Goal: Navigation & Orientation: Find specific page/section

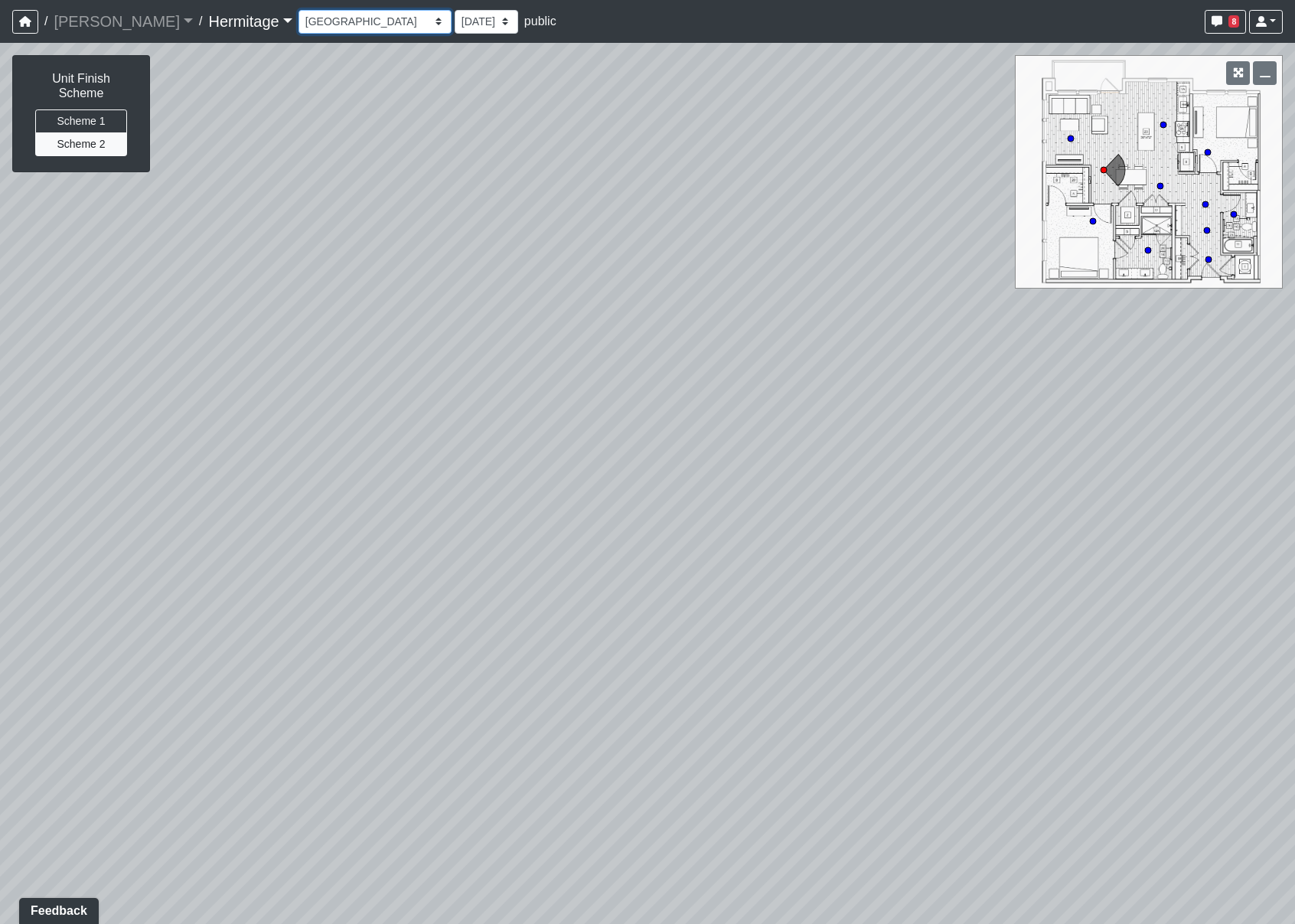
click at [368, 22] on select "Booth Seating Fireplace Pool Table Community Table Hallway Pool Courtyard Entry…" at bounding box center [375, 21] width 153 height 23
select select "6Yu44nDLT7L4p9meS94eMg"
click at [299, 10] on select "Booth Seating Fireplace Pool Table Community Table Hallway Pool Courtyard Entry…" at bounding box center [375, 21] width 153 height 23
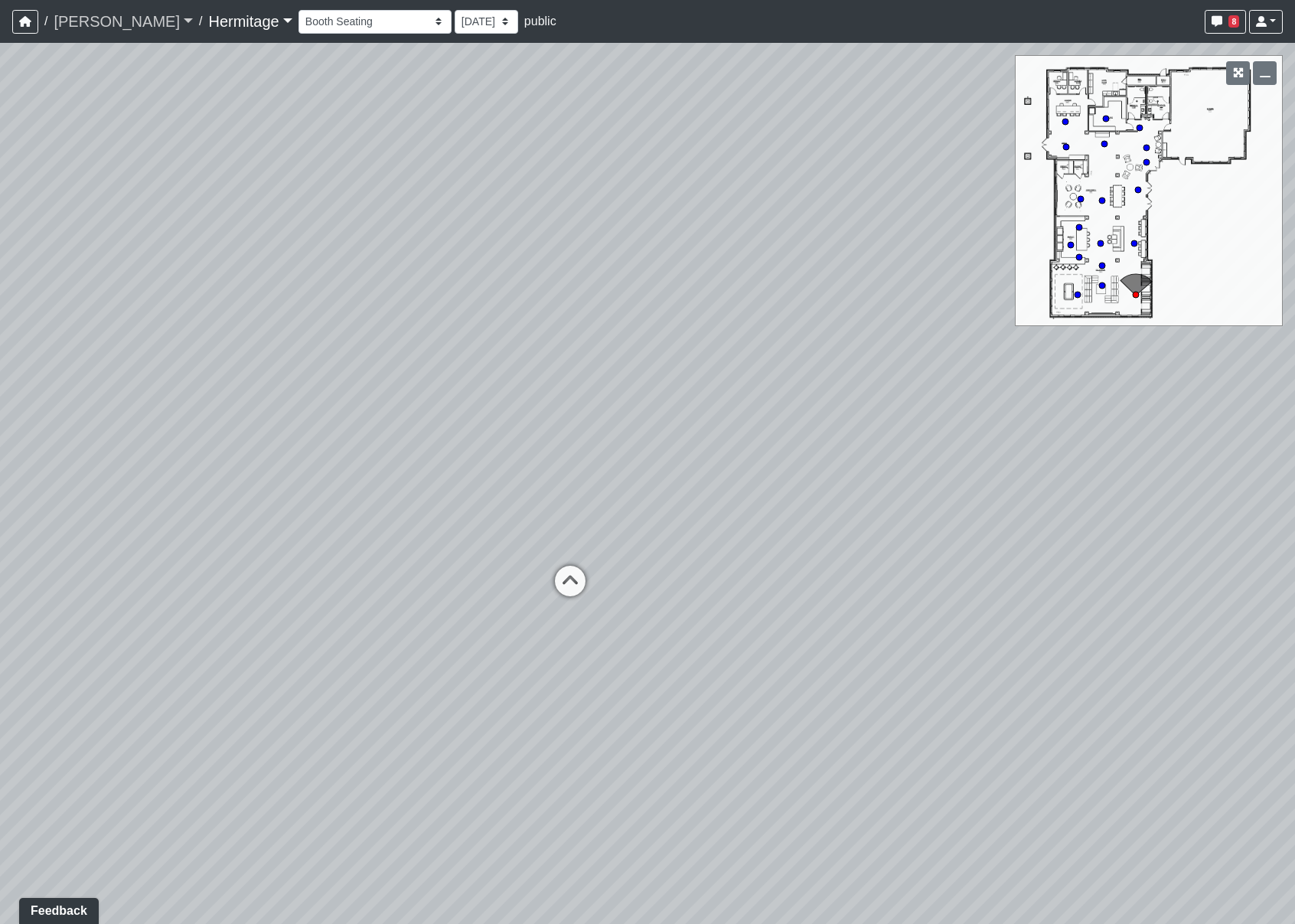
click at [61, 20] on link "[PERSON_NAME]" at bounding box center [123, 22] width 139 height 31
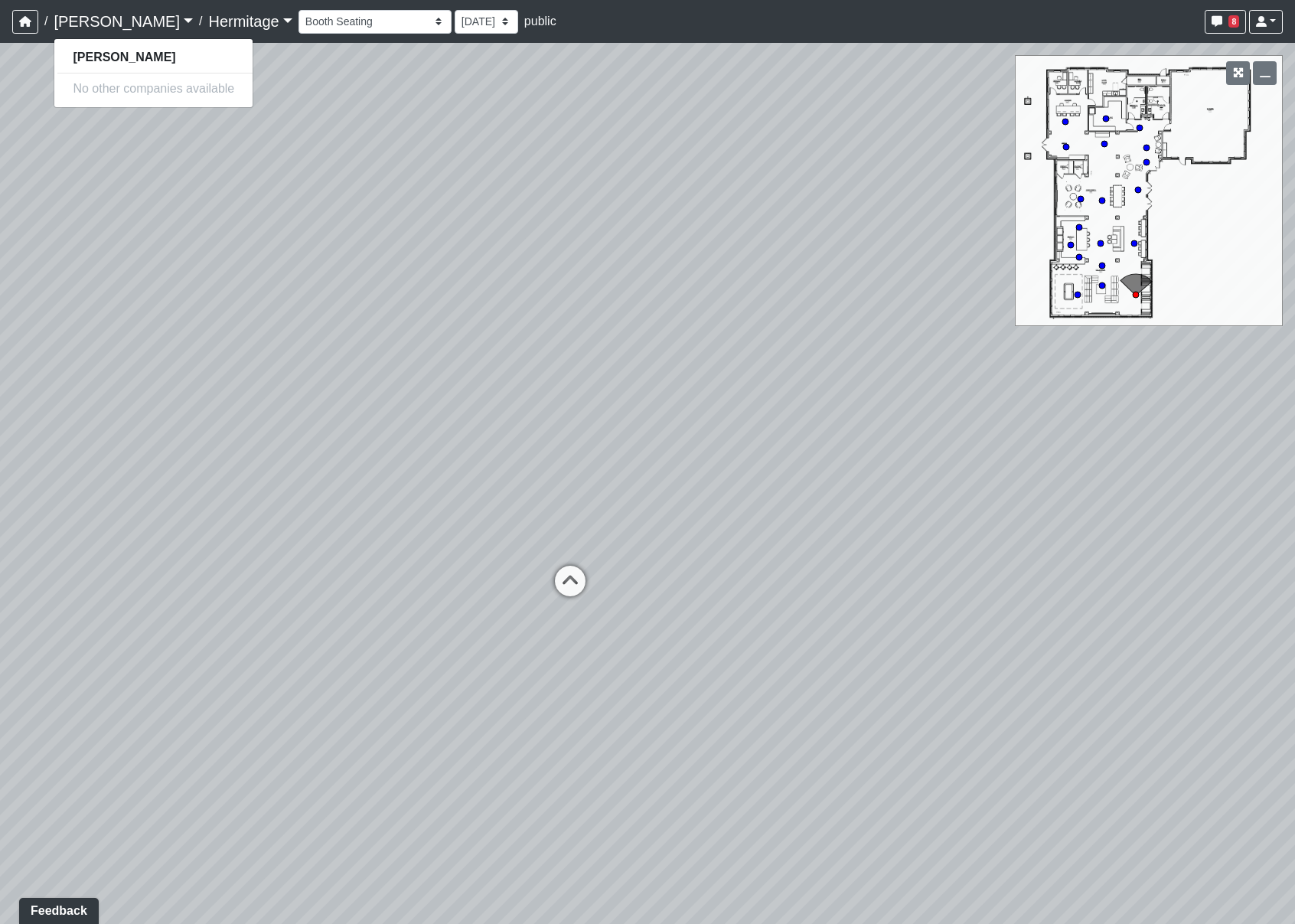
click at [100, 21] on link "[PERSON_NAME]" at bounding box center [123, 22] width 139 height 31
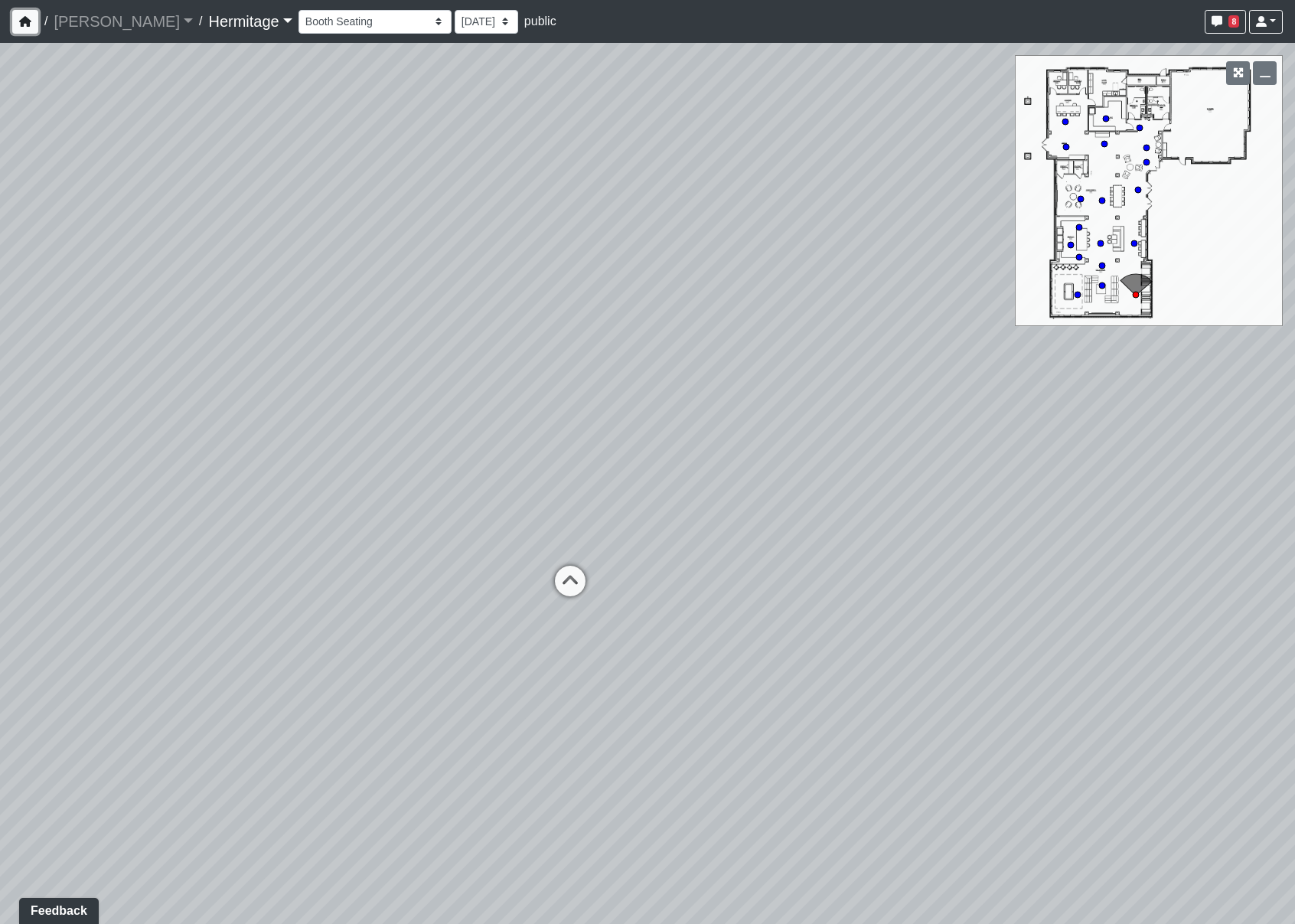
click at [26, 19] on icon "button" at bounding box center [25, 21] width 12 height 10
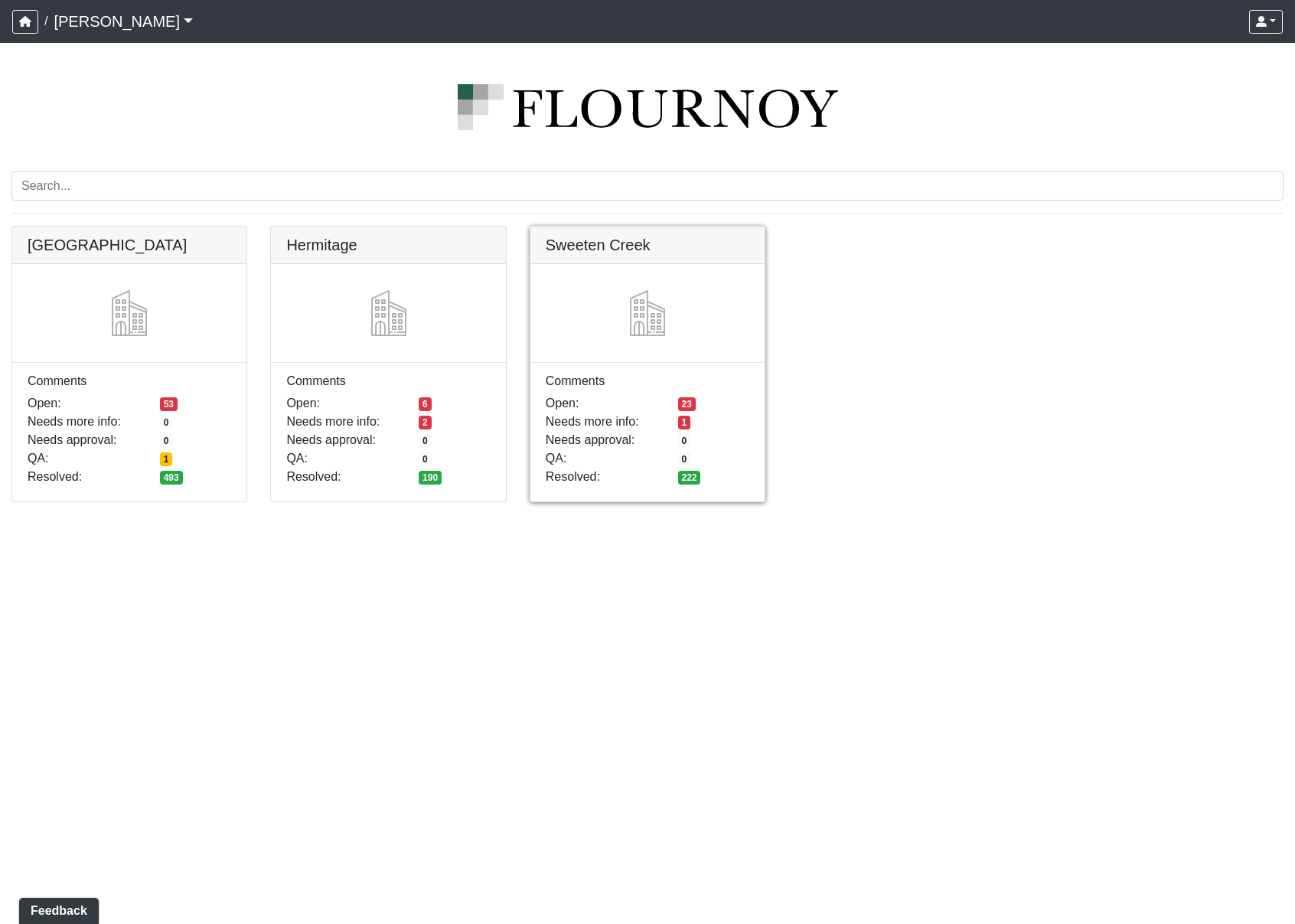
click at [651, 226] on link at bounding box center [647, 226] width 234 height 0
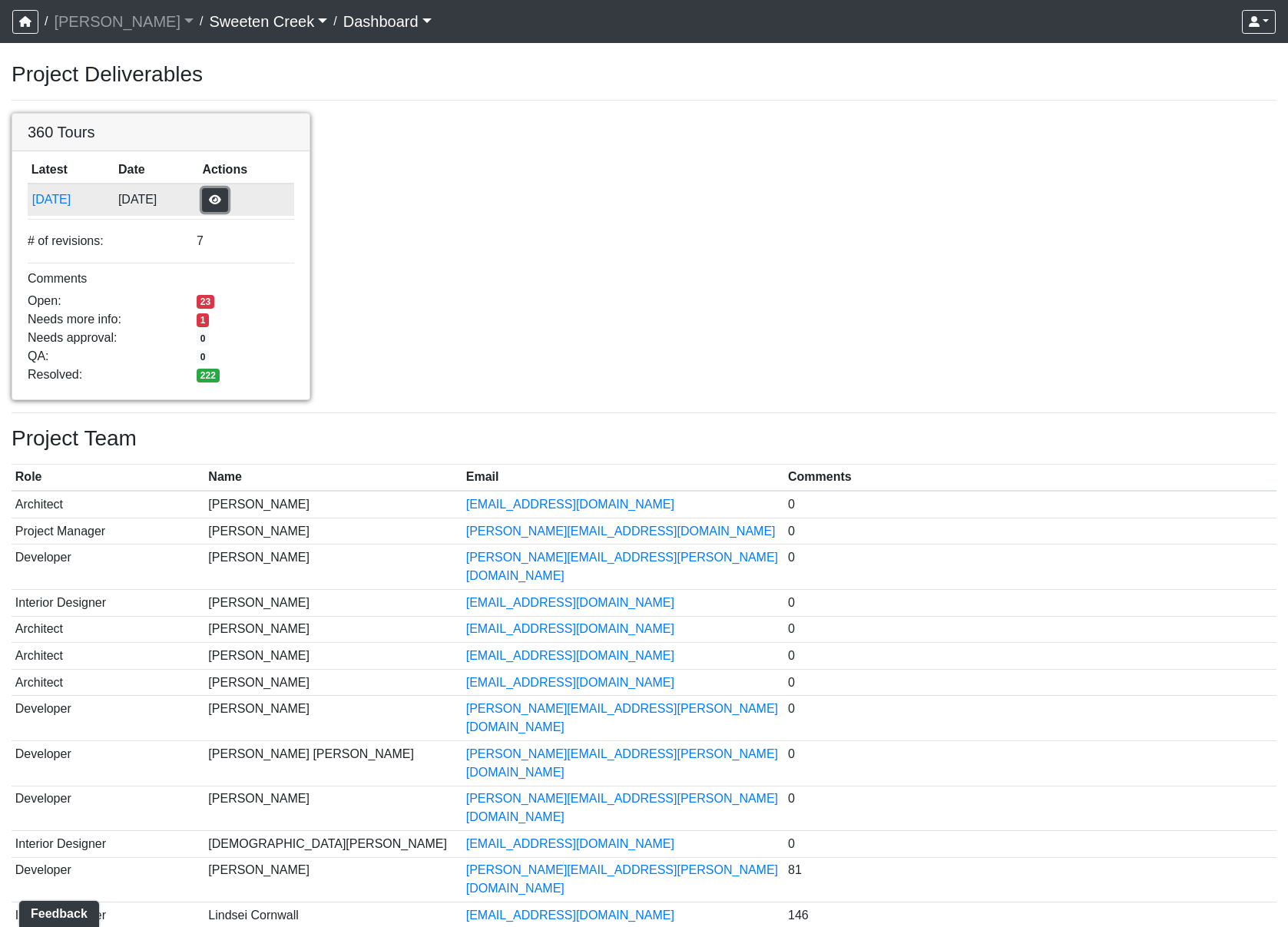
click at [228, 196] on button "button" at bounding box center [215, 199] width 26 height 23
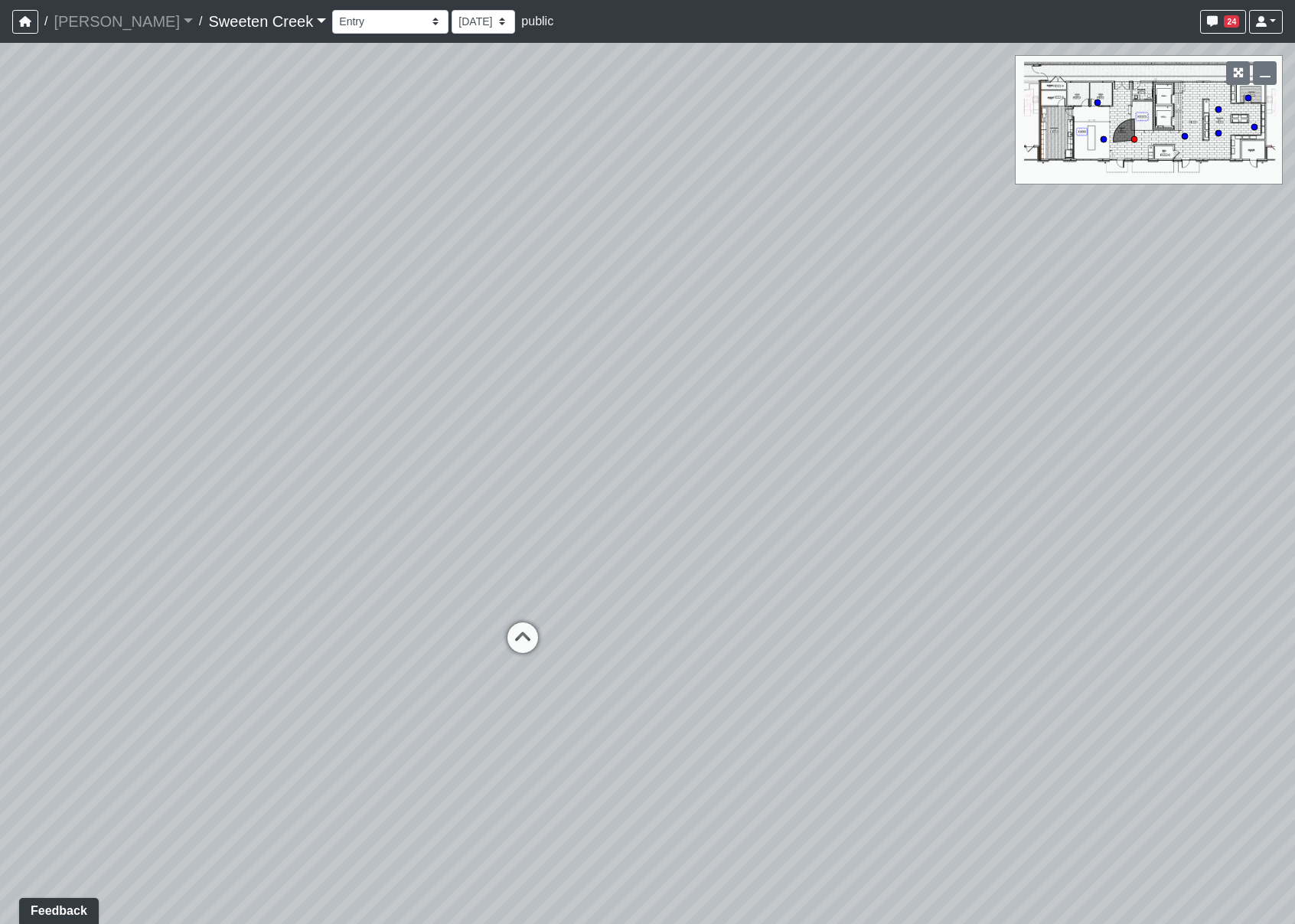
drag, startPoint x: 947, startPoint y: 404, endPoint x: 386, endPoint y: 390, distance: 561.2
click at [386, 390] on div "Loading... Office Loading... Reception Loading... Mailroom - Elevator Lobby Loa…" at bounding box center [647, 483] width 1295 height 881
drag, startPoint x: 944, startPoint y: 400, endPoint x: 805, endPoint y: 385, distance: 139.8
click at [805, 385] on div "Loading... Office Loading... Reception Loading... Mailroom - Elevator Lobby Loa…" at bounding box center [647, 483] width 1295 height 881
click at [365, 23] on select "Bistro Fitness - Hobby Booth Seating Counter Dining Dining 2 Elevators Elevator…" at bounding box center [390, 21] width 117 height 23
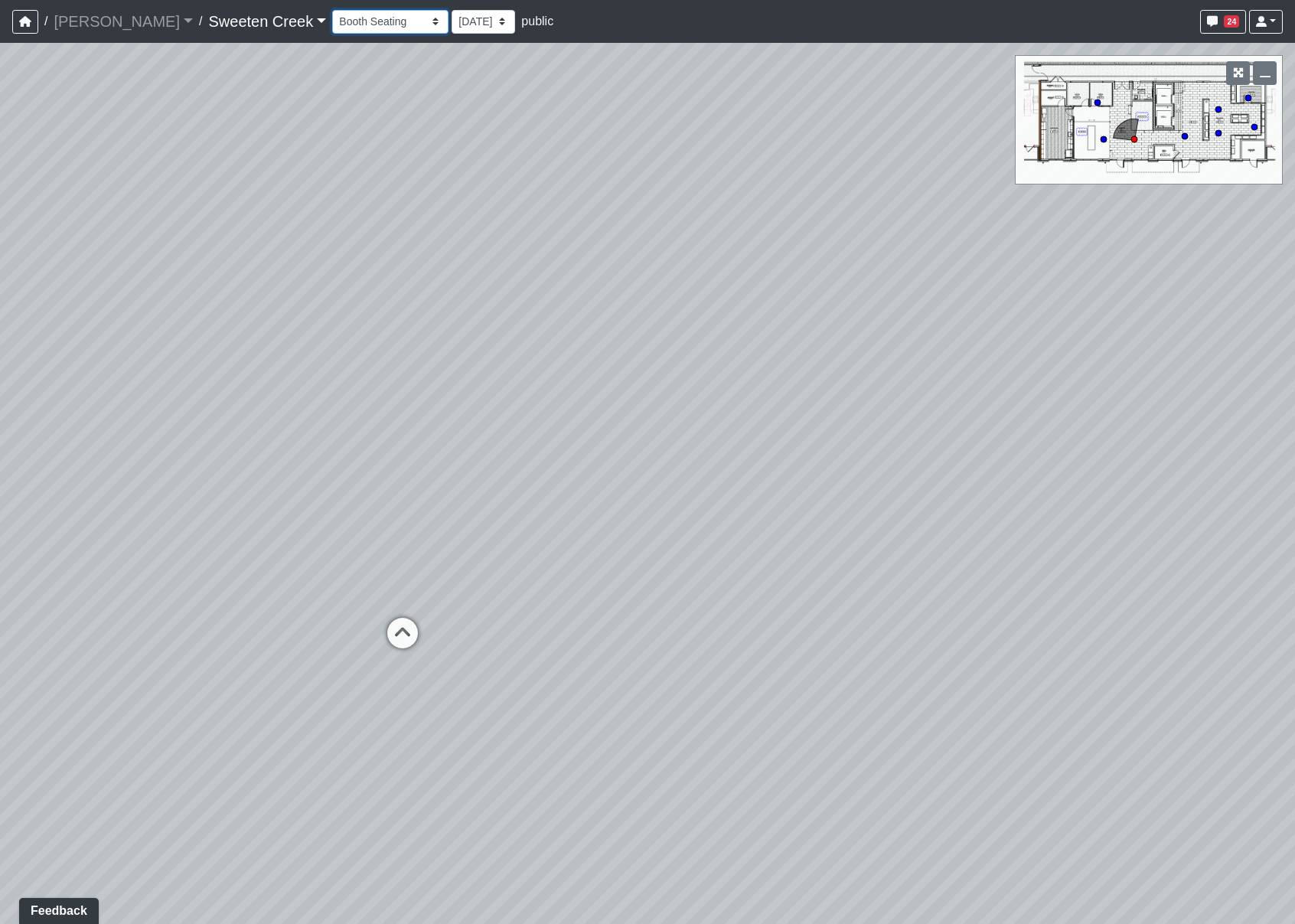
click at [332, 10] on select "Bistro Fitness - Hobby Booth Seating Counter Dining Dining 2 Elevators Elevator…" at bounding box center [390, 21] width 117 height 23
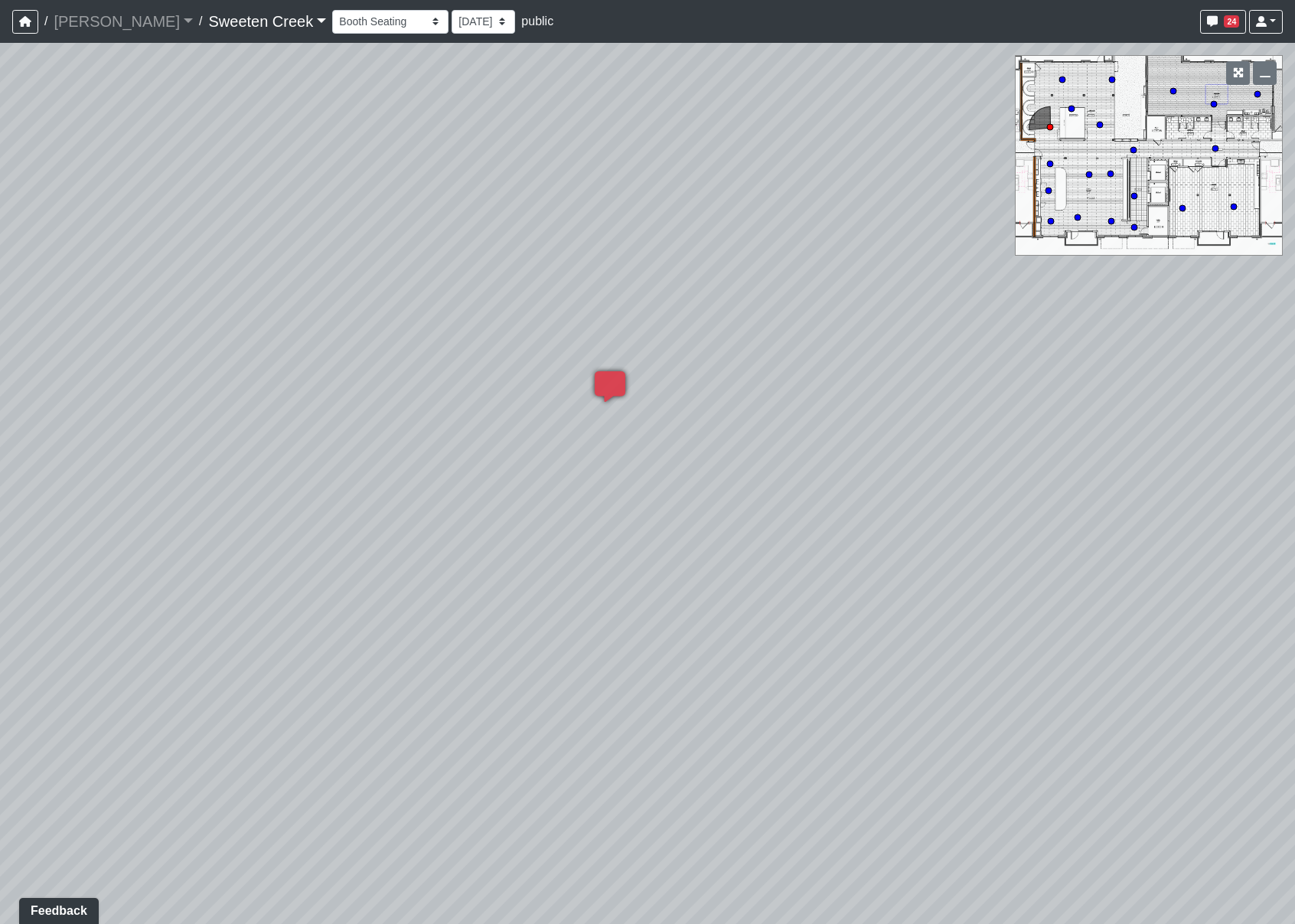
drag, startPoint x: 1087, startPoint y: 454, endPoint x: 478, endPoint y: 459, distance: 609.0
click at [480, 459] on div "Loading... Office Loading... Reception Loading... Mailroom - Elevator Lobby Loa…" at bounding box center [647, 483] width 1295 height 881
drag, startPoint x: 923, startPoint y: 482, endPoint x: 581, endPoint y: 472, distance: 342.1
click at [581, 472] on div "Loading... Office Loading... Reception Loading... Mailroom - Elevator Lobby Loa…" at bounding box center [647, 483] width 1295 height 881
drag, startPoint x: 1087, startPoint y: 468, endPoint x: 490, endPoint y: 458, distance: 597.1
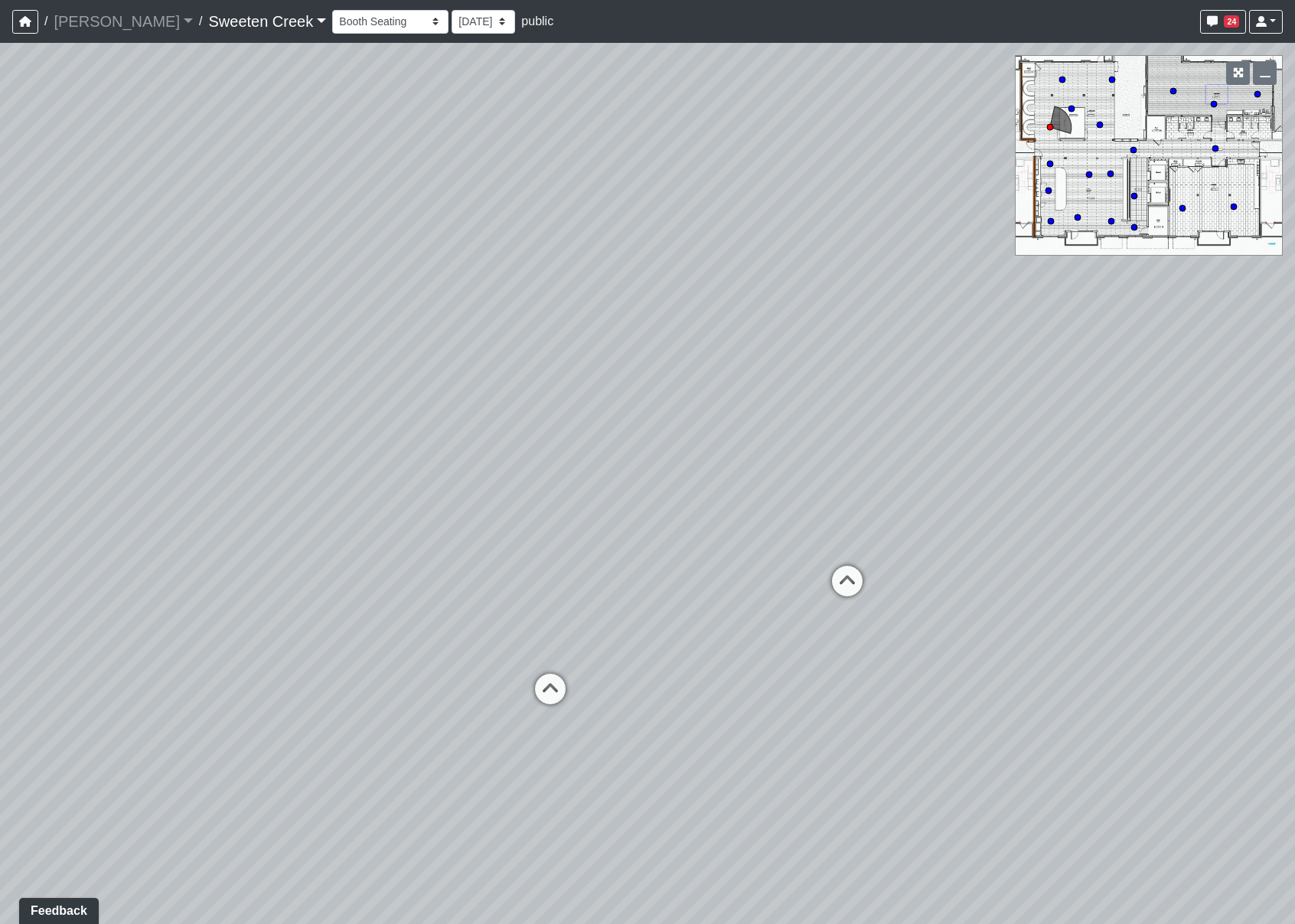
click at [473, 464] on div "Loading... Office Loading... Reception Loading... Mailroom - Elevator Lobby Loa…" at bounding box center [647, 483] width 1295 height 881
drag, startPoint x: 701, startPoint y: 439, endPoint x: 518, endPoint y: 431, distance: 183.2
click at [518, 431] on div "Loading... Office Loading... Reception Loading... Mailroom - Elevator Lobby Loa…" at bounding box center [647, 483] width 1295 height 881
drag, startPoint x: 782, startPoint y: 443, endPoint x: 548, endPoint y: 435, distance: 234.1
click at [548, 435] on div "Loading... Office Loading... Reception Loading... Mailroom - Elevator Lobby Loa…" at bounding box center [647, 483] width 1295 height 881
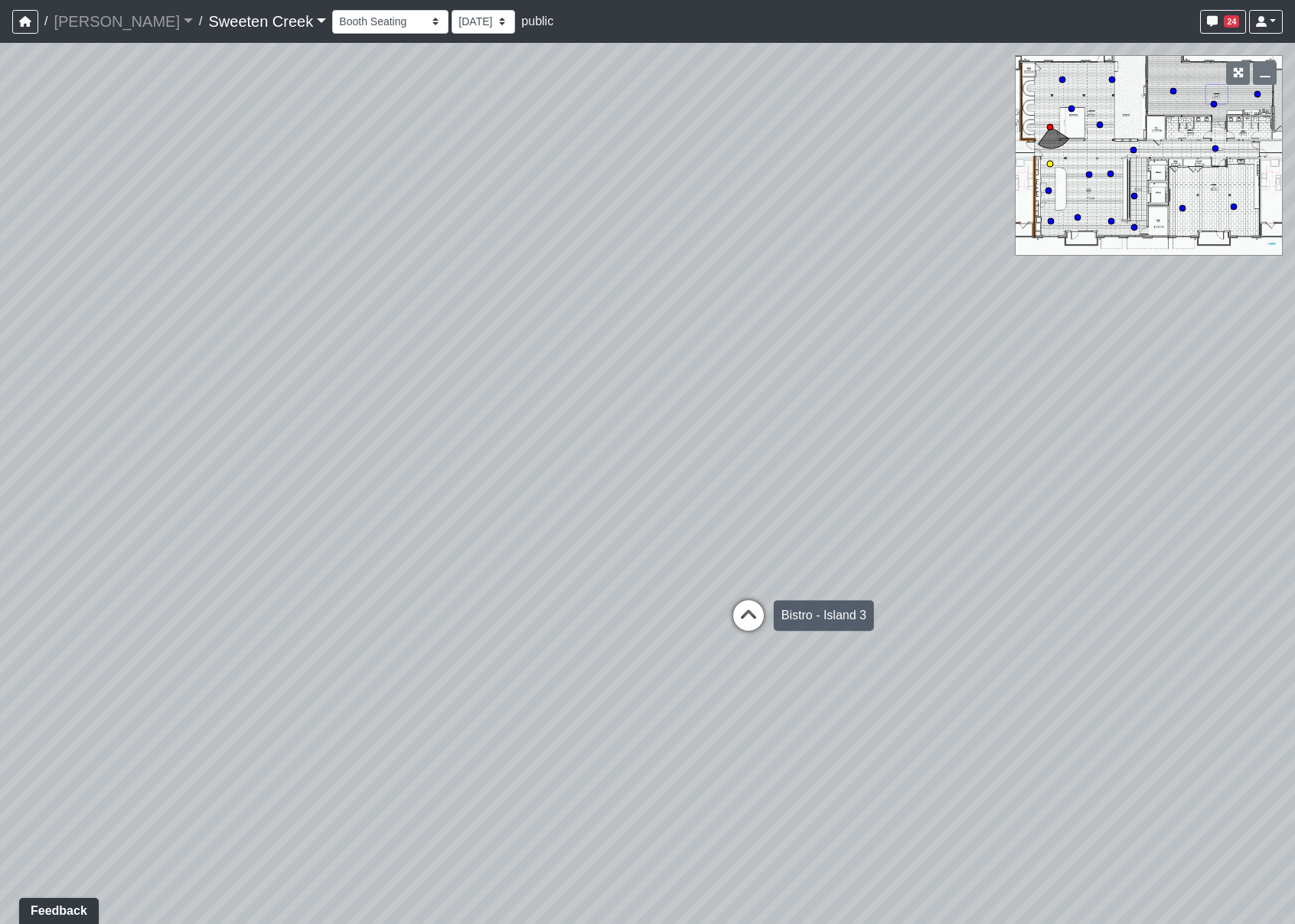
click at [748, 612] on icon at bounding box center [748, 623] width 46 height 46
drag, startPoint x: 454, startPoint y: 443, endPoint x: 1240, endPoint y: 445, distance: 786.0
click at [1240, 445] on div "Loading... Office Loading... Reception Loading... Mailroom - Elevator Lobby Loa…" at bounding box center [647, 483] width 1295 height 881
click at [589, 648] on icon at bounding box center [582, 654] width 46 height 46
select select "vvzs6nvg9LP83xPGaUtFw3"
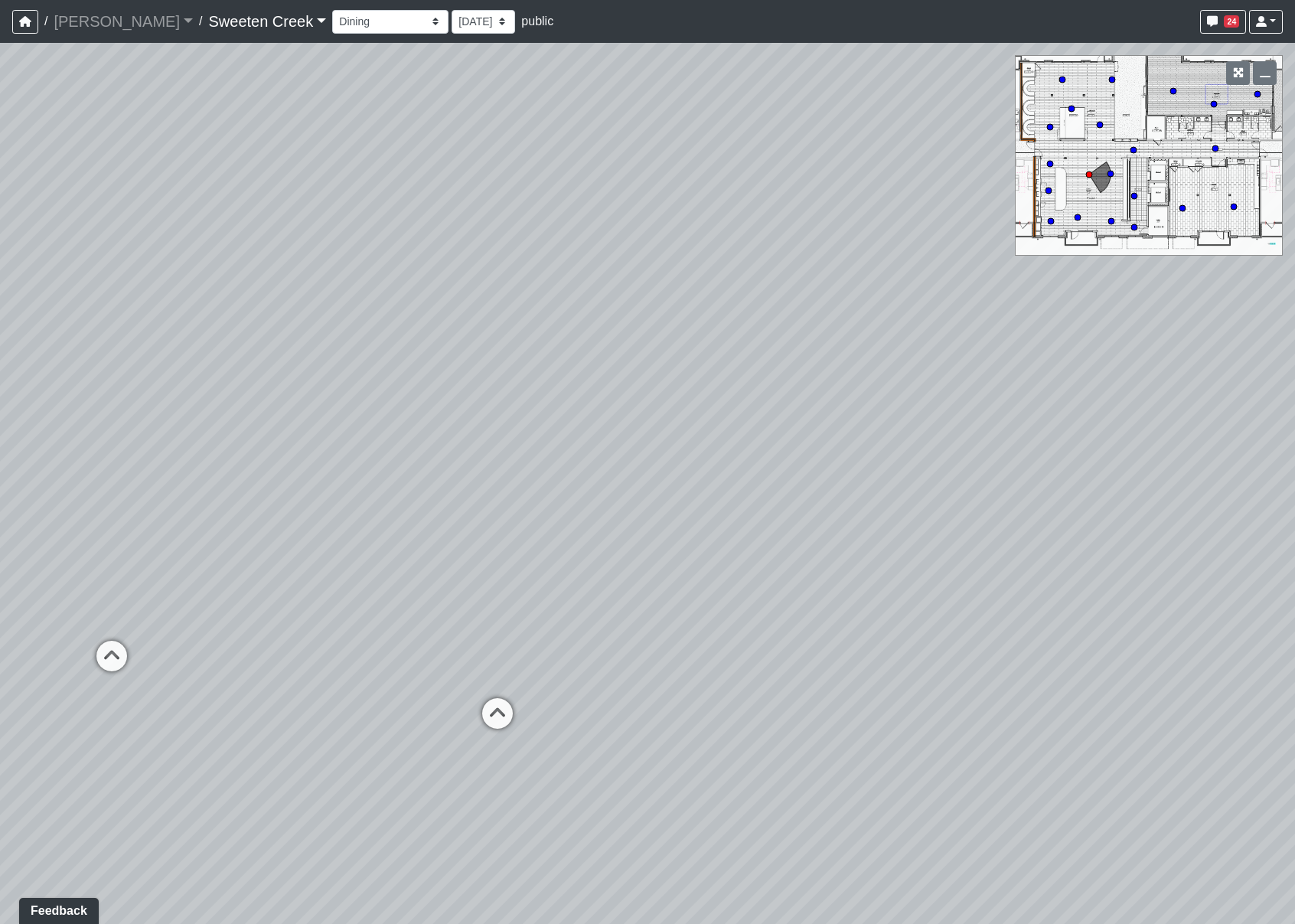
drag, startPoint x: 540, startPoint y: 434, endPoint x: 684, endPoint y: 437, distance: 144.0
click at [684, 437] on div "Loading... Office Loading... Reception Loading... Mailroom - Elevator Lobby Loa…" at bounding box center [647, 483] width 1295 height 881
drag, startPoint x: 765, startPoint y: 310, endPoint x: 763, endPoint y: 342, distance: 32.1
click at [763, 342] on div "Loading... Office Loading... Reception Loading... Mailroom - Elevator Lobby Loa…" at bounding box center [647, 483] width 1295 height 881
